Goal: Task Accomplishment & Management: Use online tool/utility

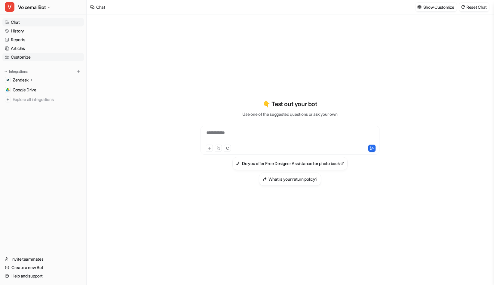
click at [35, 53] on link "Customize" at bounding box center [42, 57] width 81 height 8
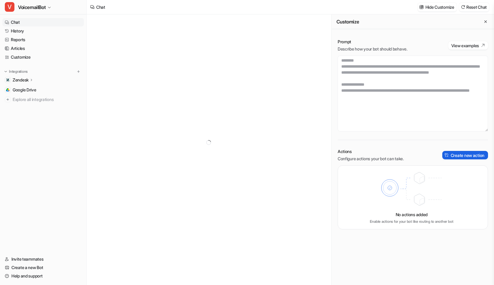
click at [478, 156] on button "Create new action" at bounding box center [465, 155] width 46 height 8
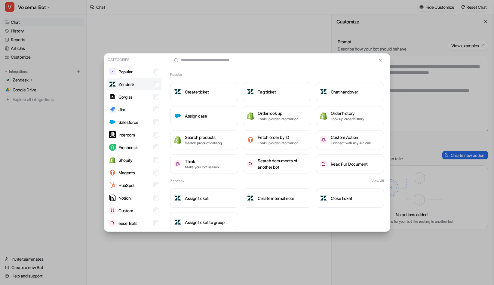
click at [131, 86] on p "Zendesk" at bounding box center [126, 84] width 16 height 6
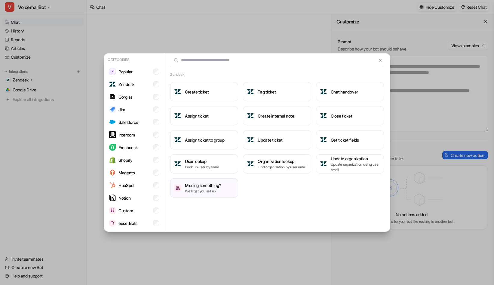
click at [276, 245] on div "Categories Popular Zendesk Gorgias Jira Salesforce Intercom Freshdesk Shopify M…" at bounding box center [247, 142] width 296 height 285
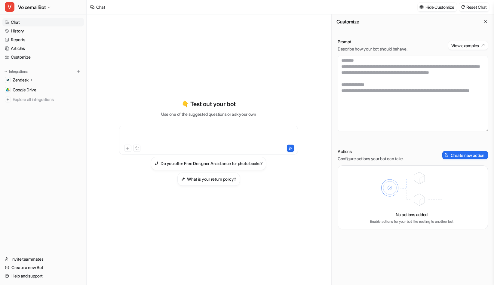
click at [183, 133] on div at bounding box center [209, 137] width 176 height 14
paste div
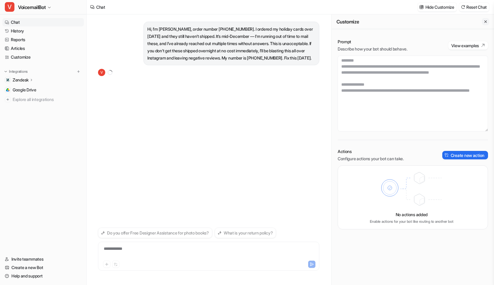
click at [485, 22] on icon "Close flyout" at bounding box center [486, 22] width 4 height 4
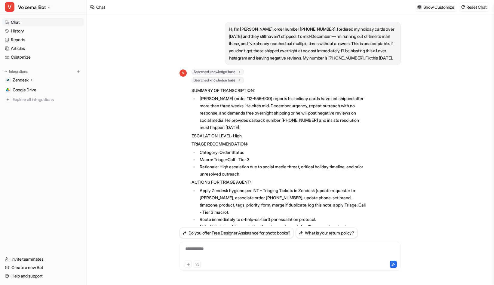
click at [19, 21] on link "Chat" at bounding box center [42, 22] width 81 height 8
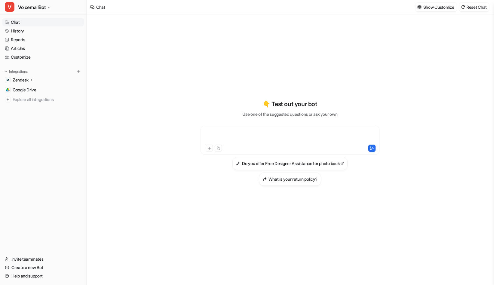
click at [247, 132] on div at bounding box center [290, 137] width 176 height 14
paste div
